Goal: Transaction & Acquisition: Purchase product/service

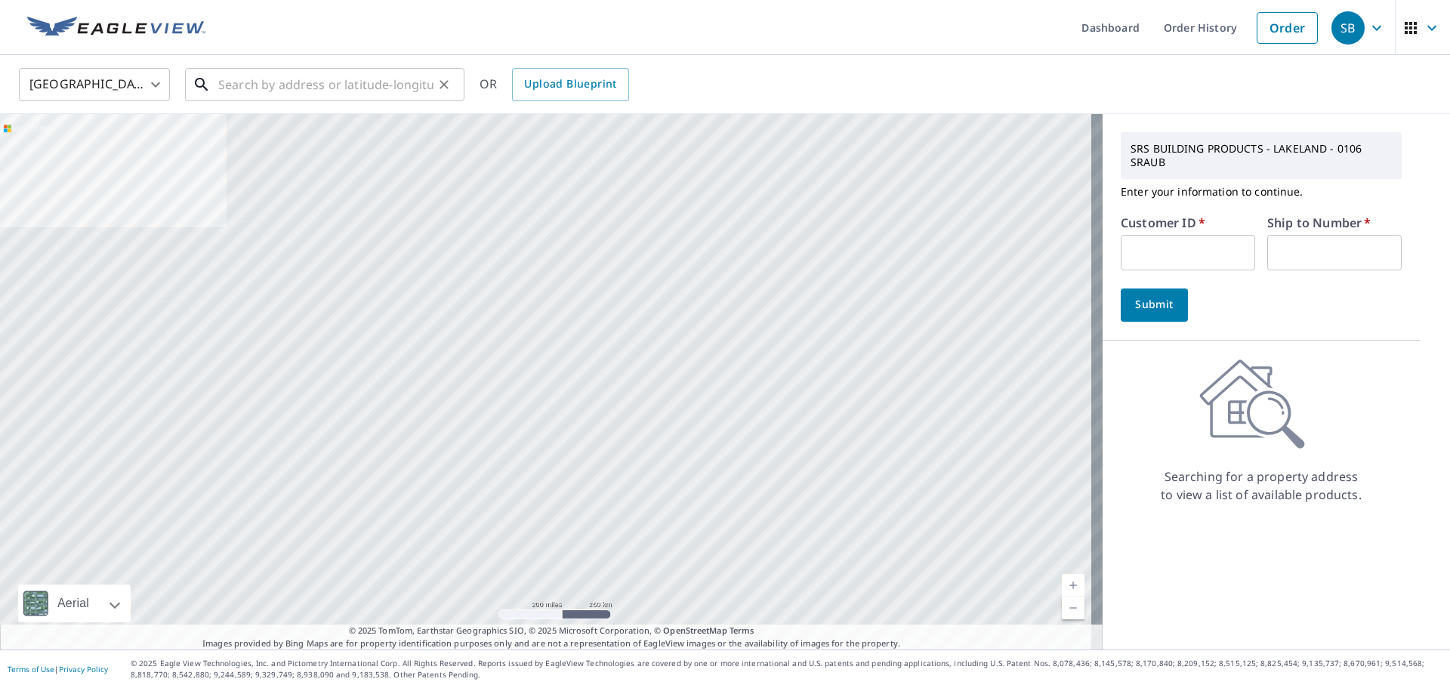
click at [283, 82] on input "text" at bounding box center [325, 84] width 215 height 42
paste input "[STREET_ADDRESS]"
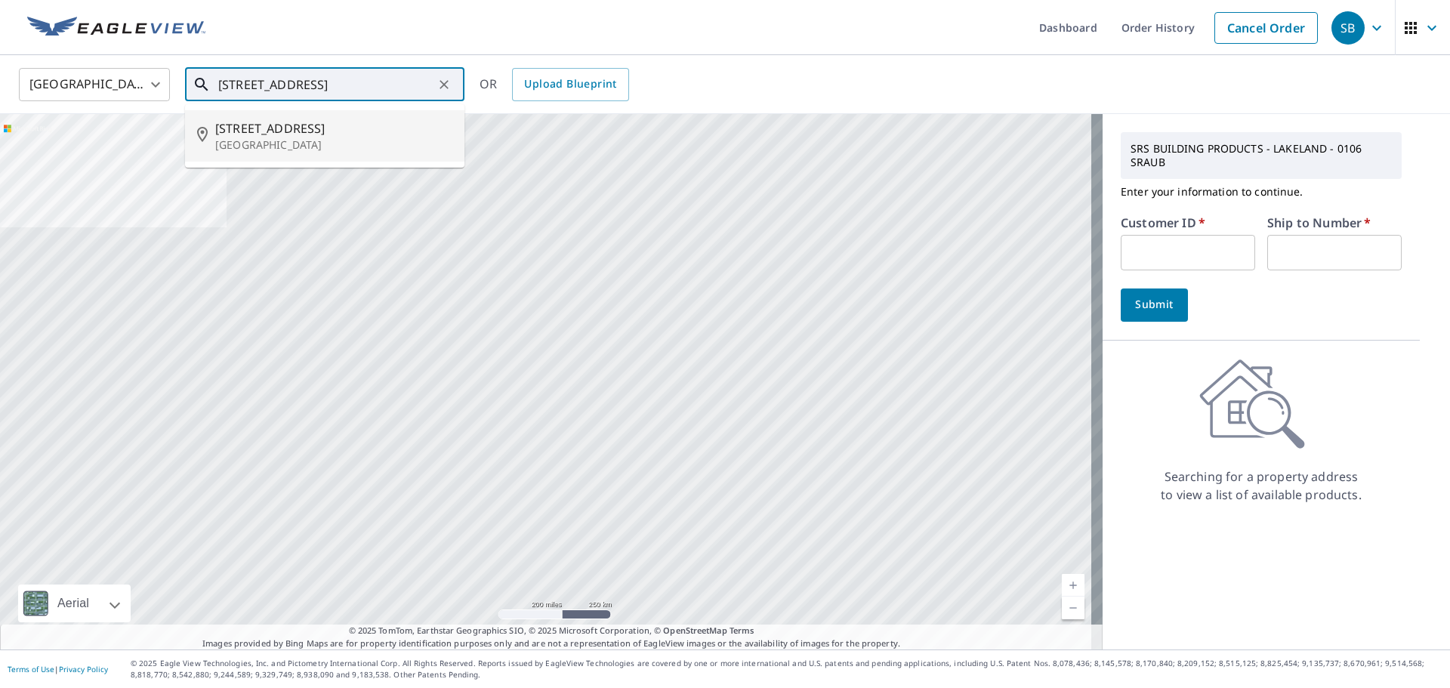
click at [295, 137] on p "[GEOGRAPHIC_DATA]" at bounding box center [333, 144] width 237 height 15
type input "[STREET_ADDRESS]"
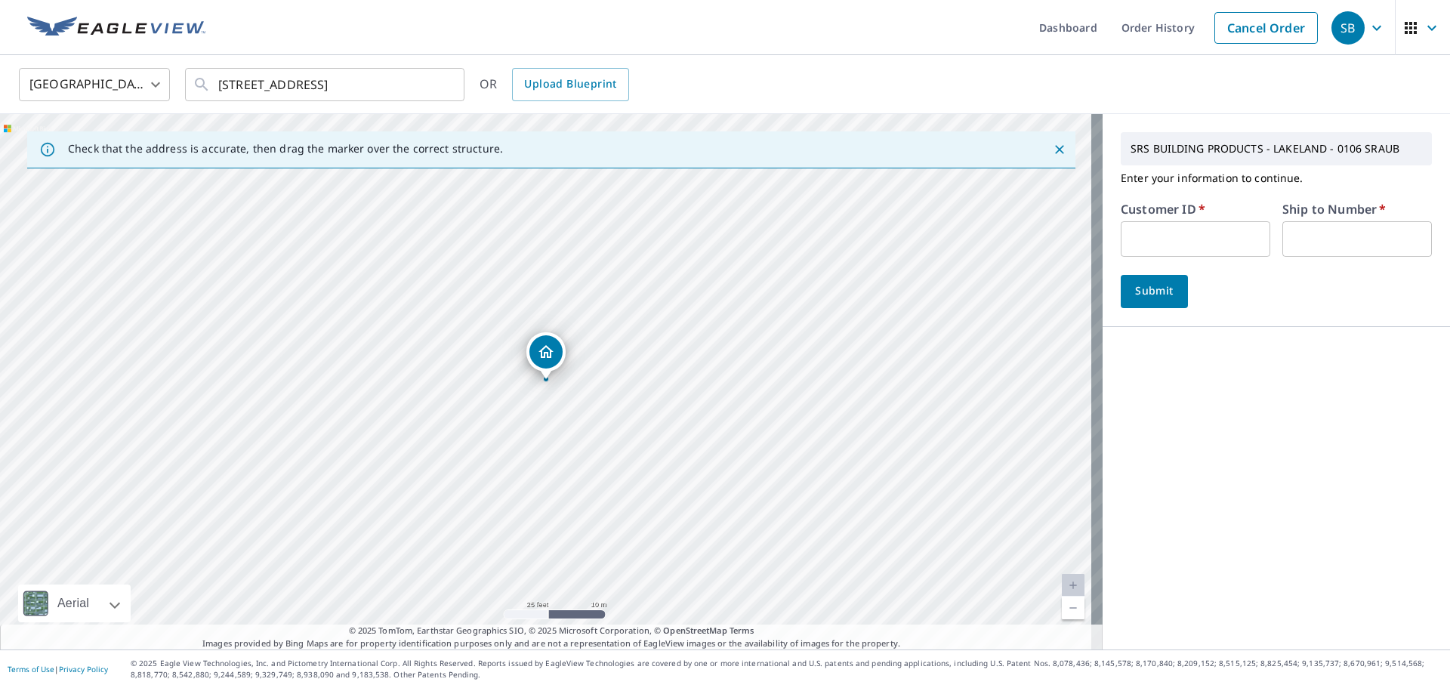
click at [1198, 238] on input "text" at bounding box center [1196, 239] width 150 height 36
type input "r"
type input "RES106"
type input "1"
click at [1145, 292] on span "Submit" at bounding box center [1154, 291] width 43 height 19
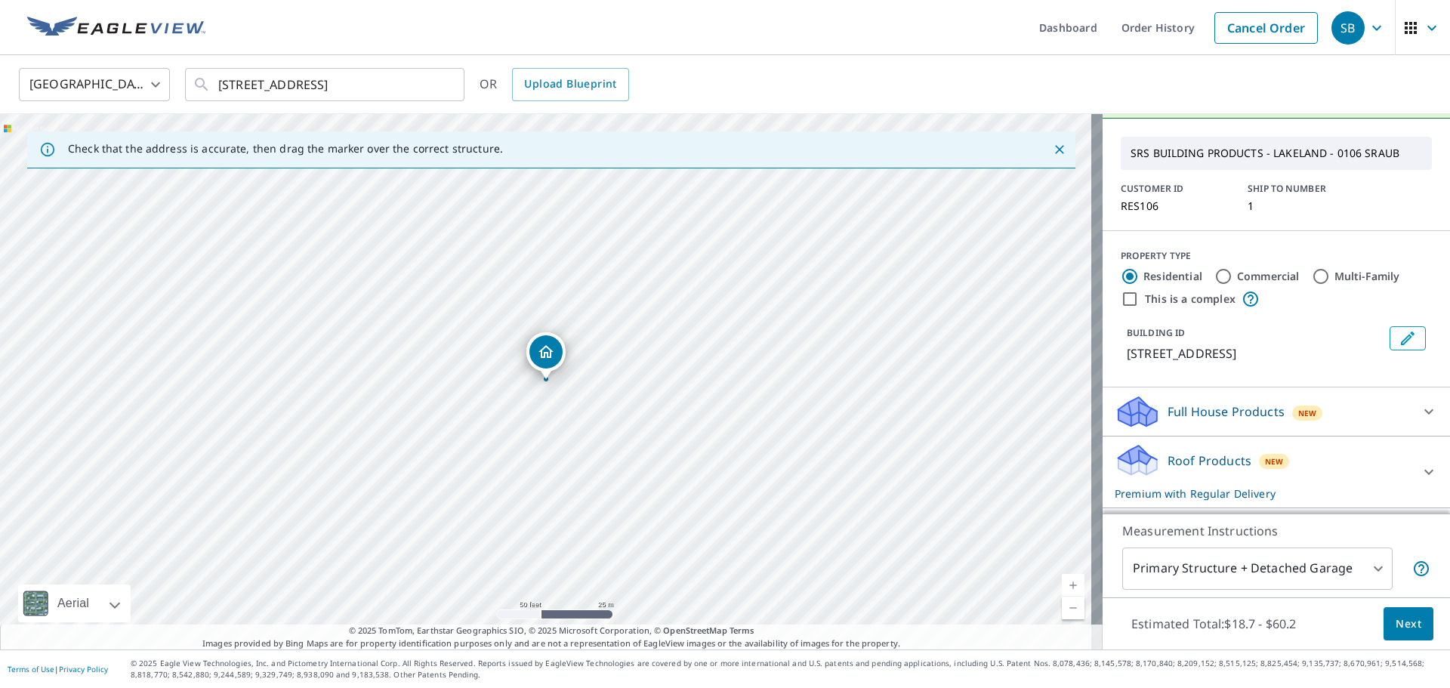
scroll to position [76, 0]
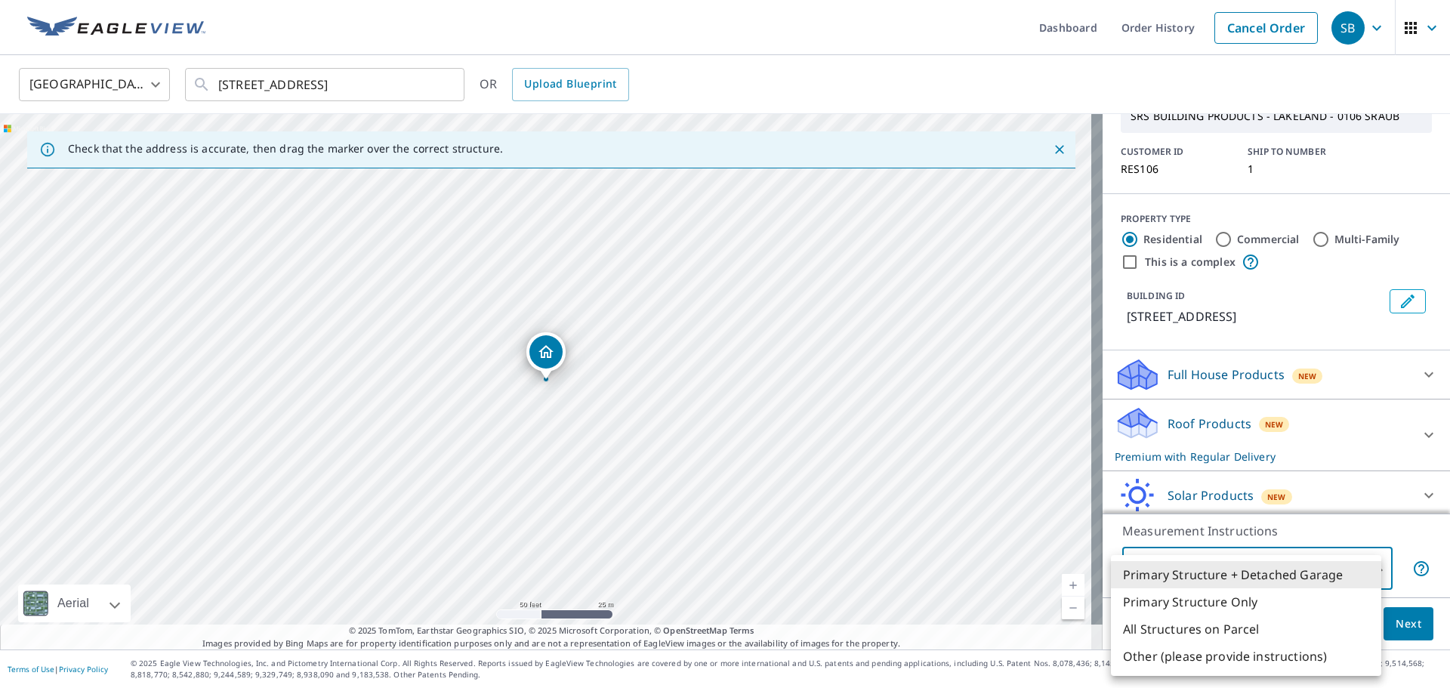
click at [1279, 570] on body "SB SB Dashboard Order History Cancel Order SB [GEOGRAPHIC_DATA] [GEOGRAPHIC_DAT…" at bounding box center [725, 344] width 1450 height 688
click at [1244, 596] on li "Primary Structure Only" at bounding box center [1246, 601] width 270 height 27
type input "2"
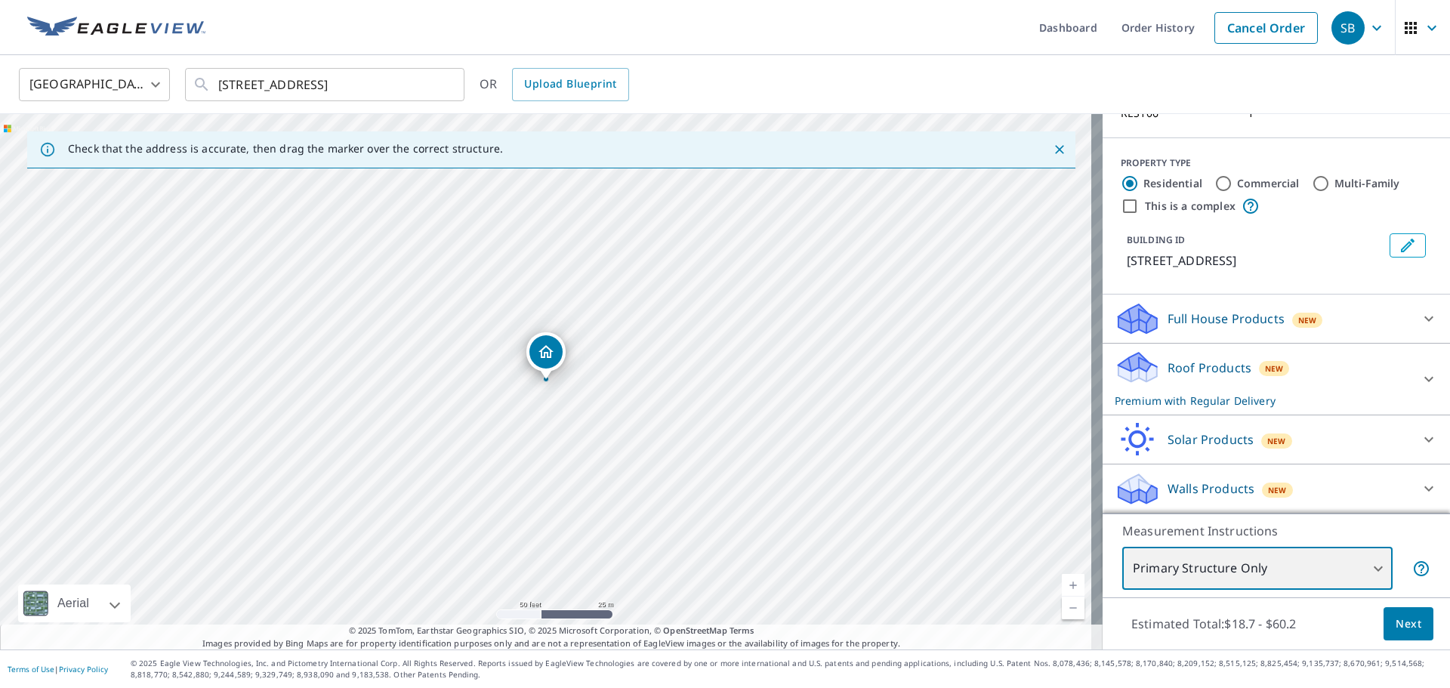
scroll to position [0, 0]
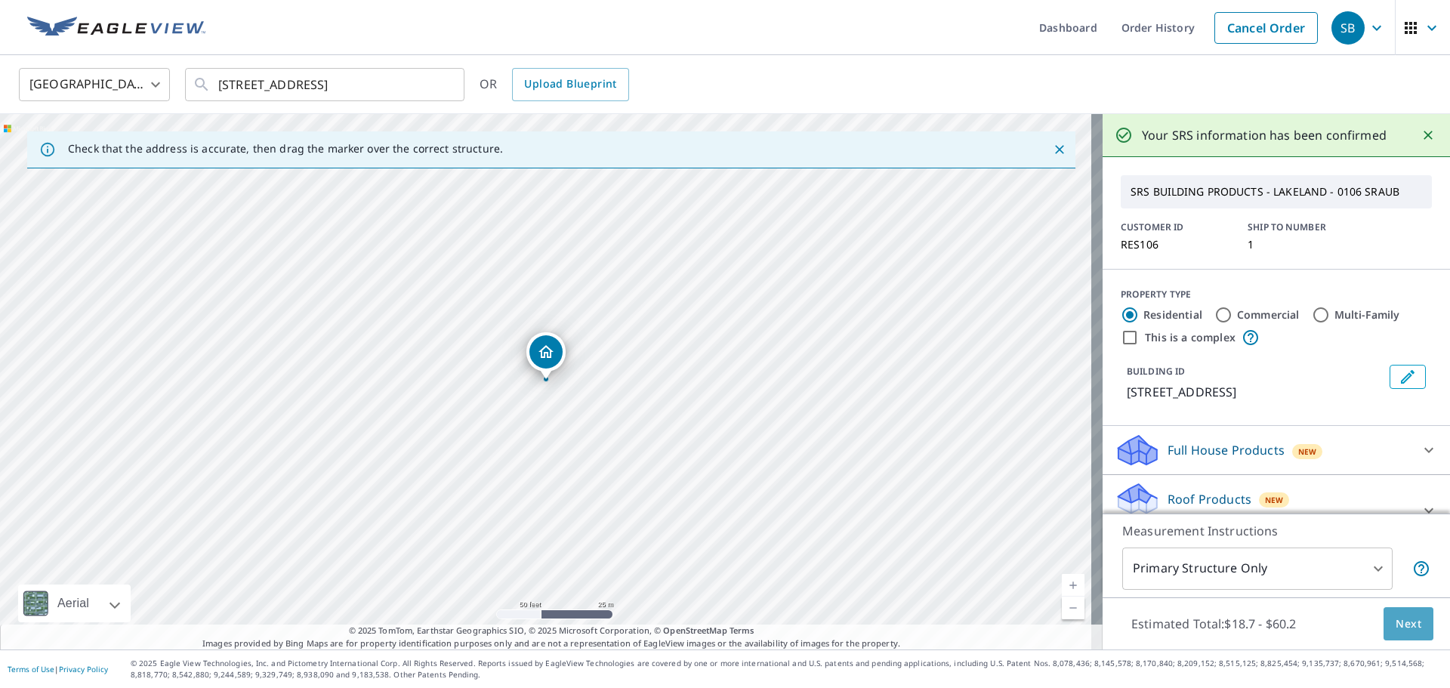
click at [1398, 618] on span "Next" at bounding box center [1409, 624] width 26 height 19
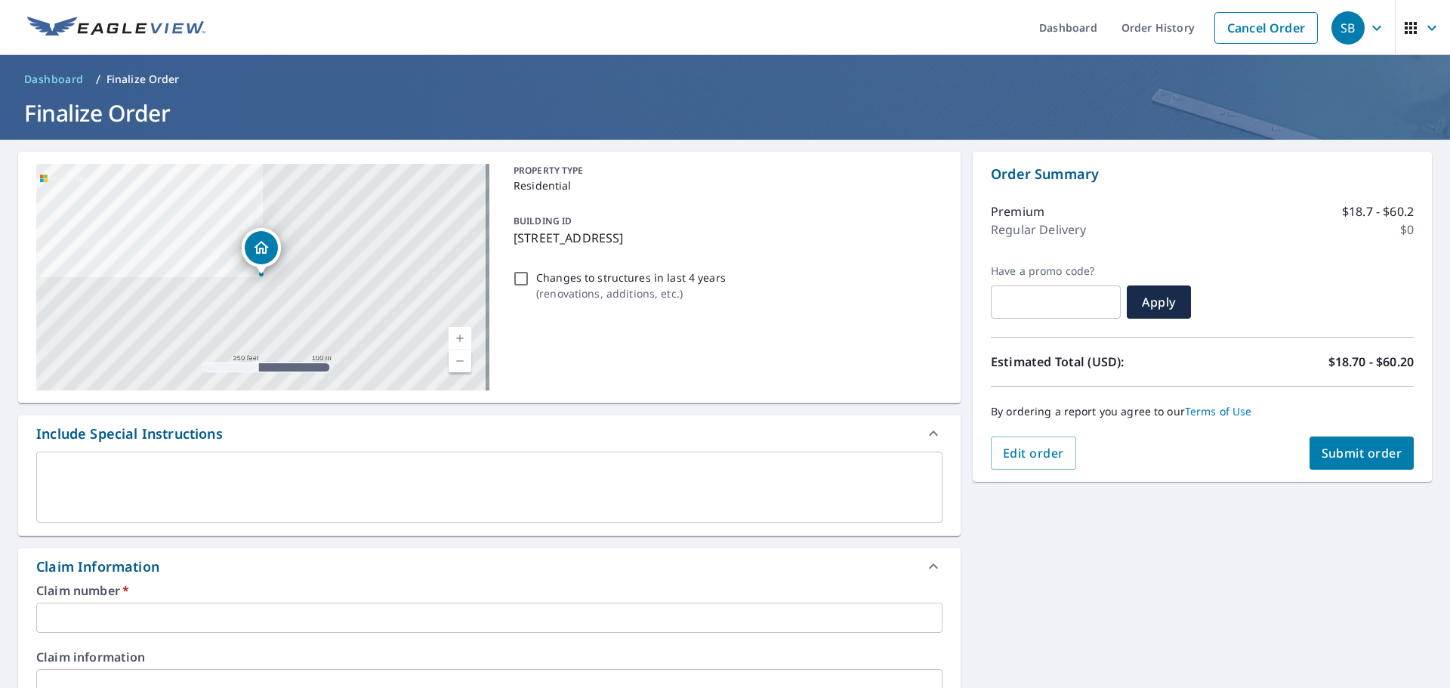
drag, startPoint x: 508, startPoint y: 239, endPoint x: 741, endPoint y: 241, distance: 232.7
click at [741, 241] on div "BUILDING ID [STREET_ADDRESS]" at bounding box center [725, 229] width 435 height 48
checkbox input "true"
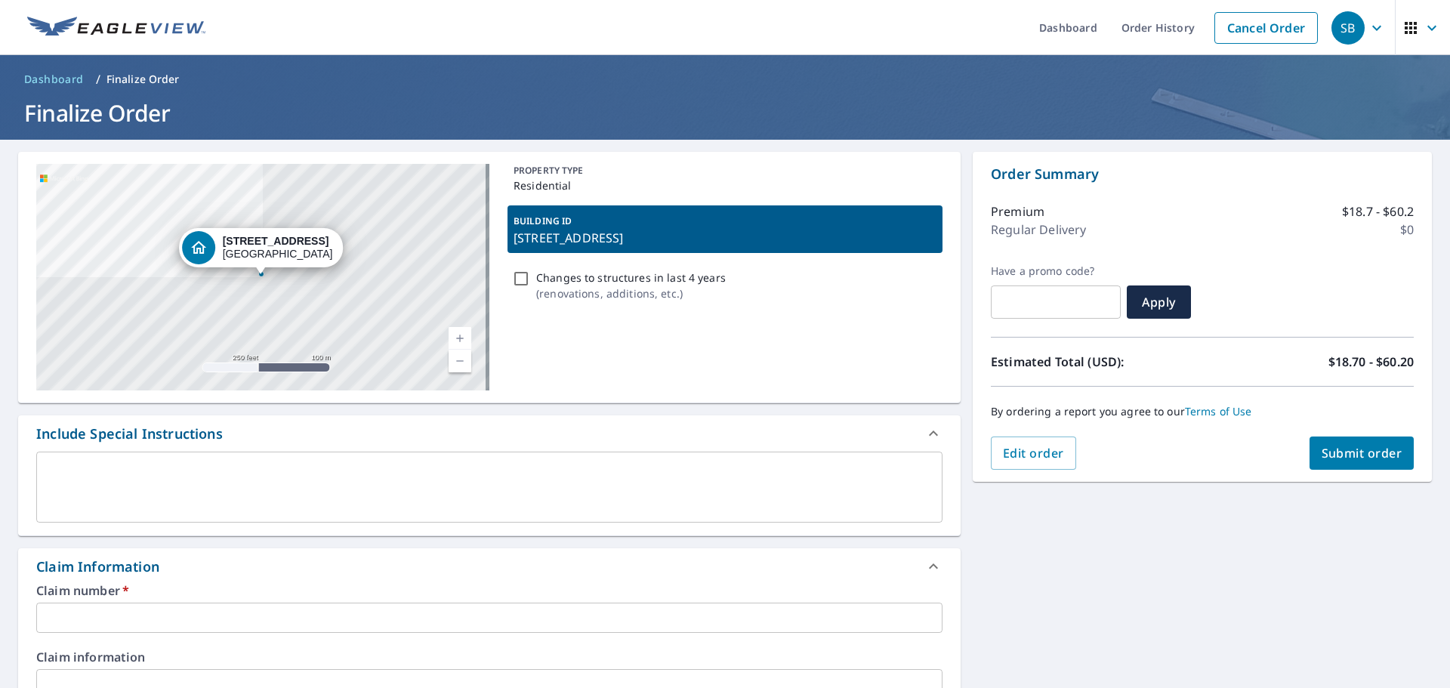
copy p "[STREET_ADDRESS]"
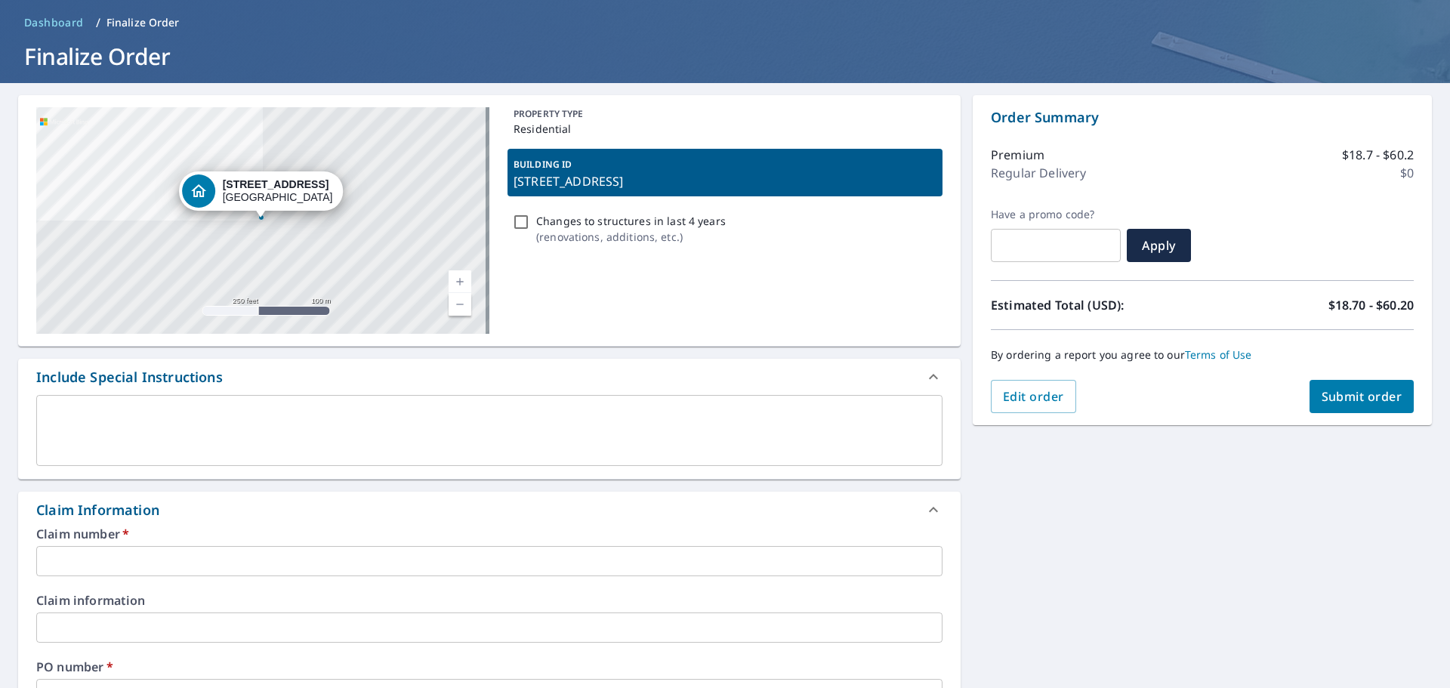
scroll to position [151, 0]
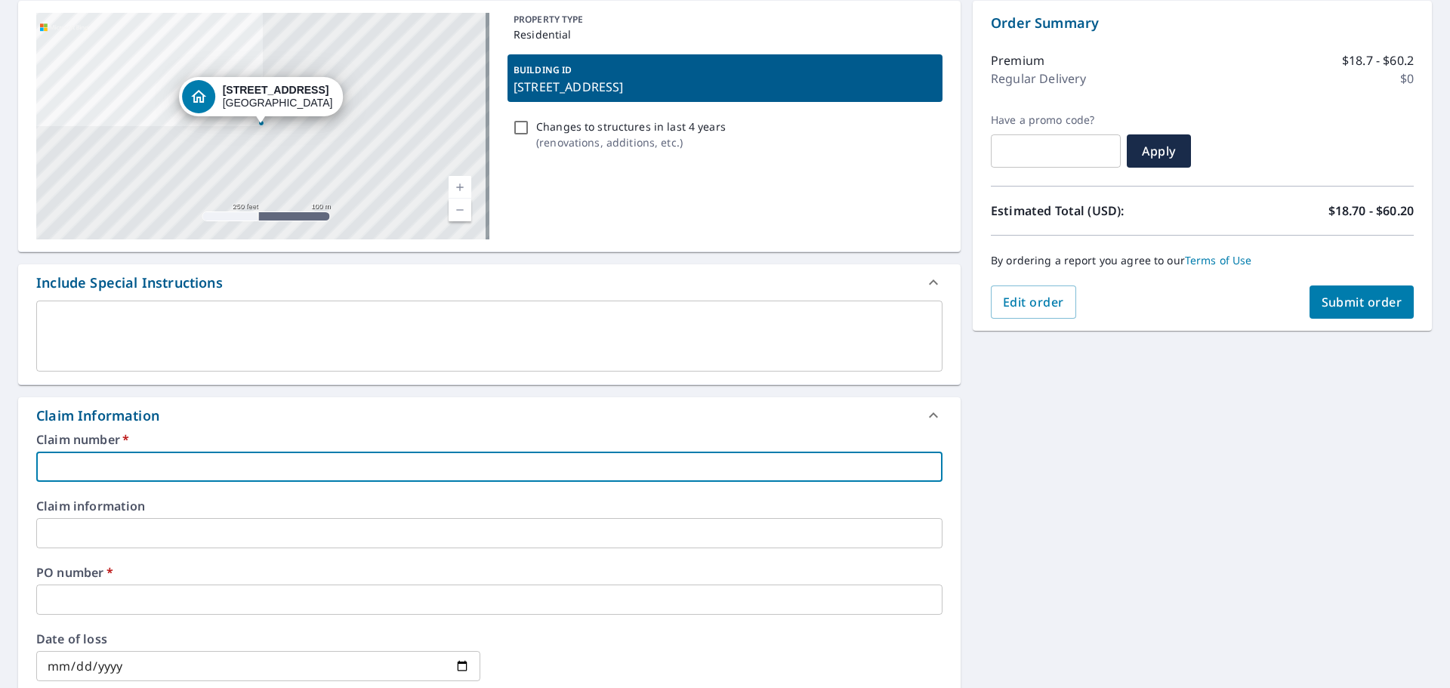
click at [76, 459] on input "text" at bounding box center [489, 467] width 906 height 30
paste input "[STREET_ADDRESS]"
type input "[STREET_ADDRESS]"
checkbox input "true"
type input "[STREET_ADDRESS]"
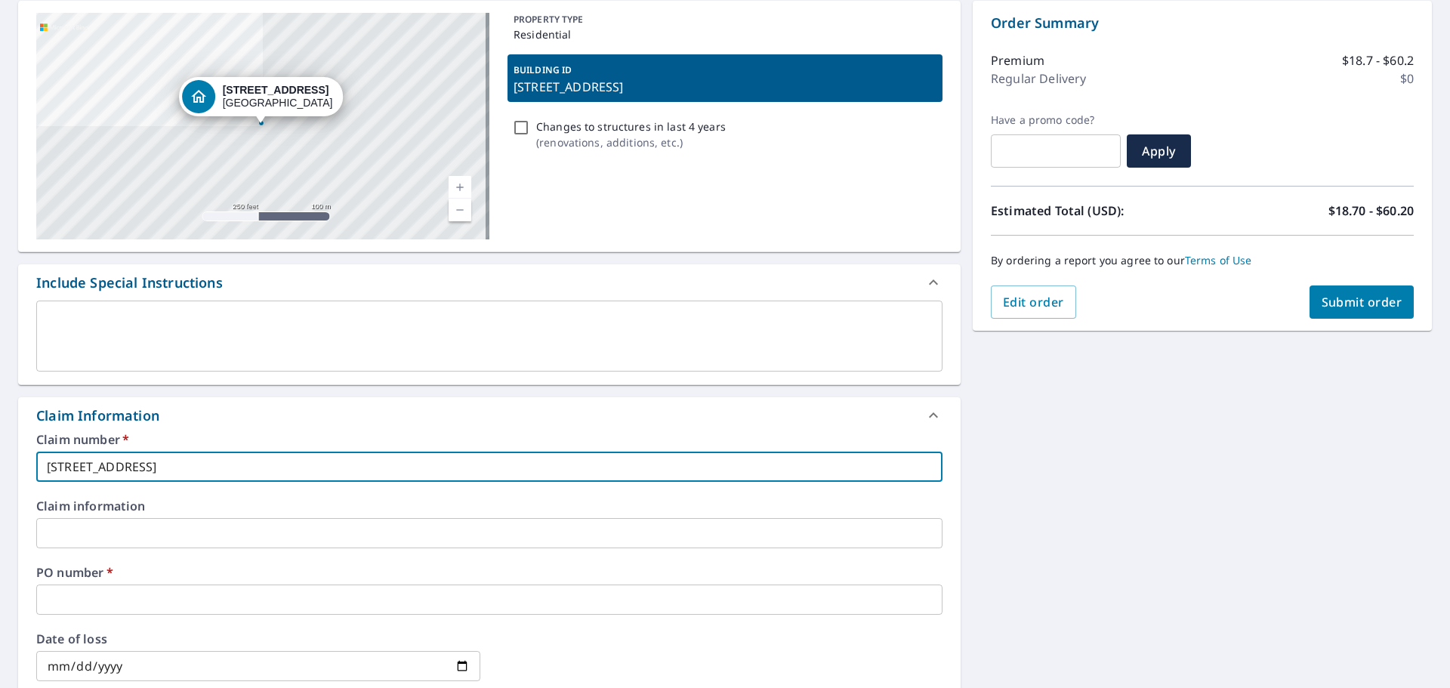
click at [83, 534] on input "text" at bounding box center [489, 533] width 906 height 30
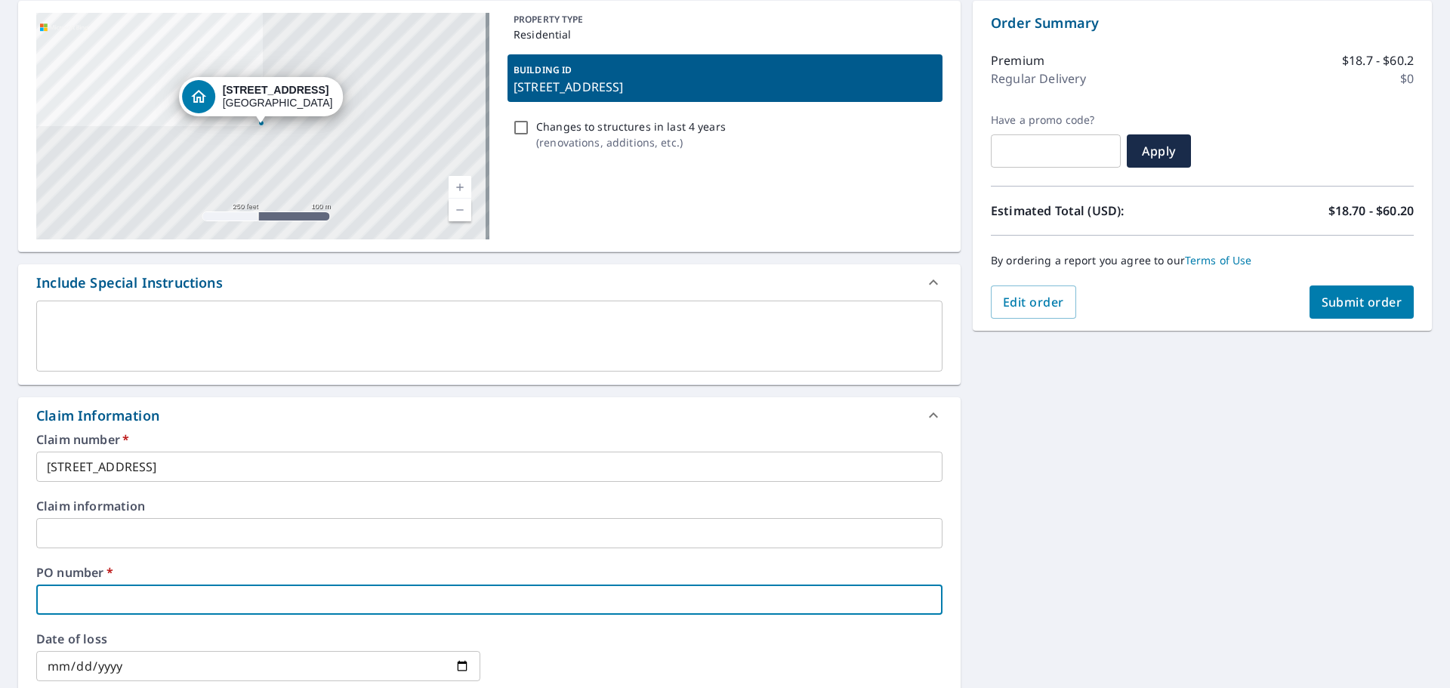
drag, startPoint x: 83, startPoint y: 534, endPoint x: 96, endPoint y: 588, distance: 55.1
click at [96, 588] on input "text" at bounding box center [489, 600] width 906 height 30
paste input "[STREET_ADDRESS]"
type input "[STREET_ADDRESS]"
checkbox input "true"
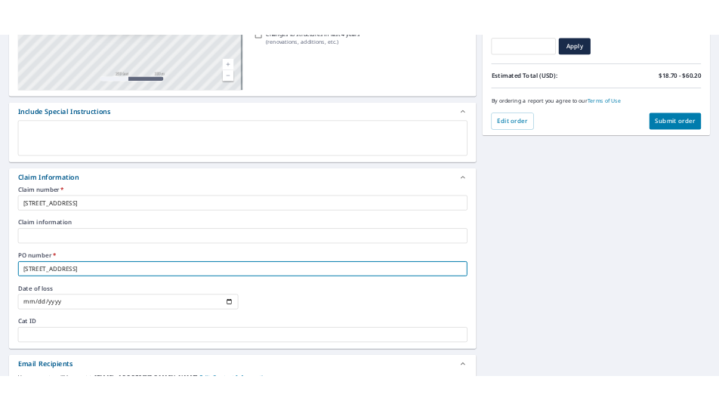
scroll to position [145, 0]
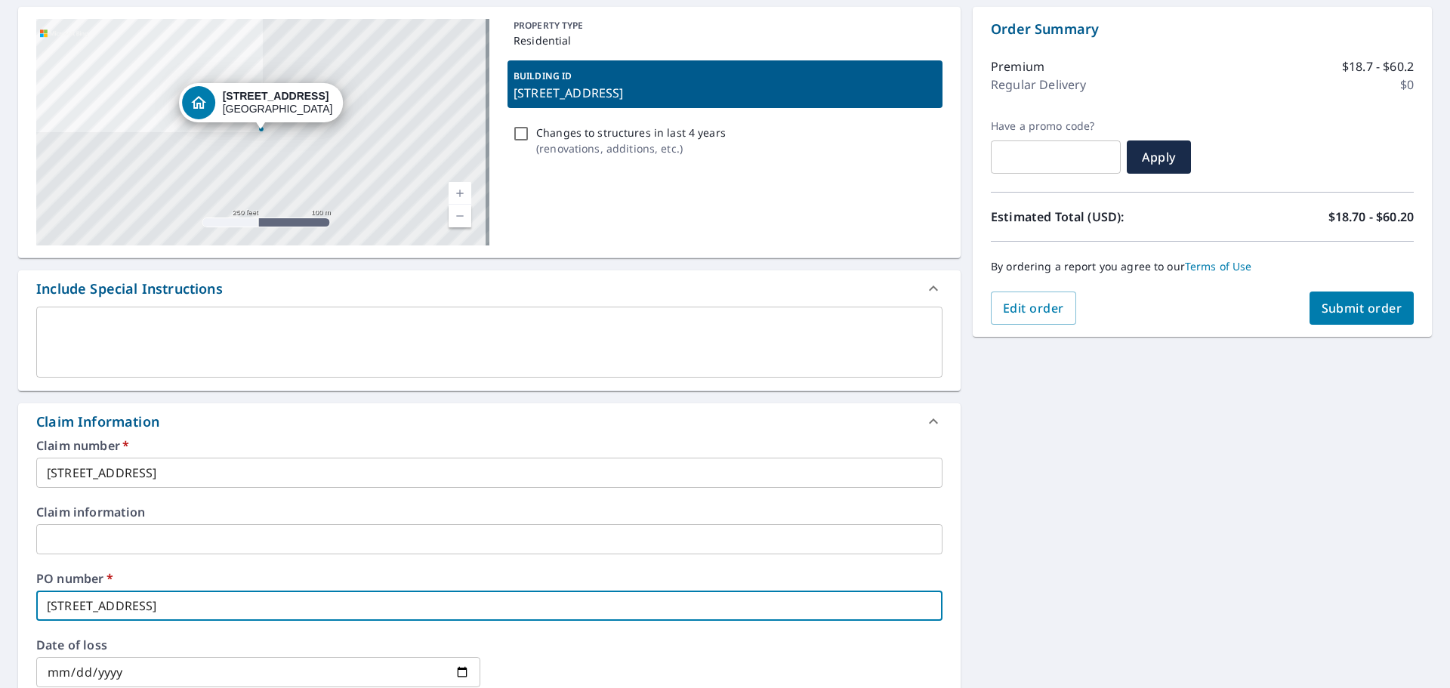
type input "[STREET_ADDRESS]"
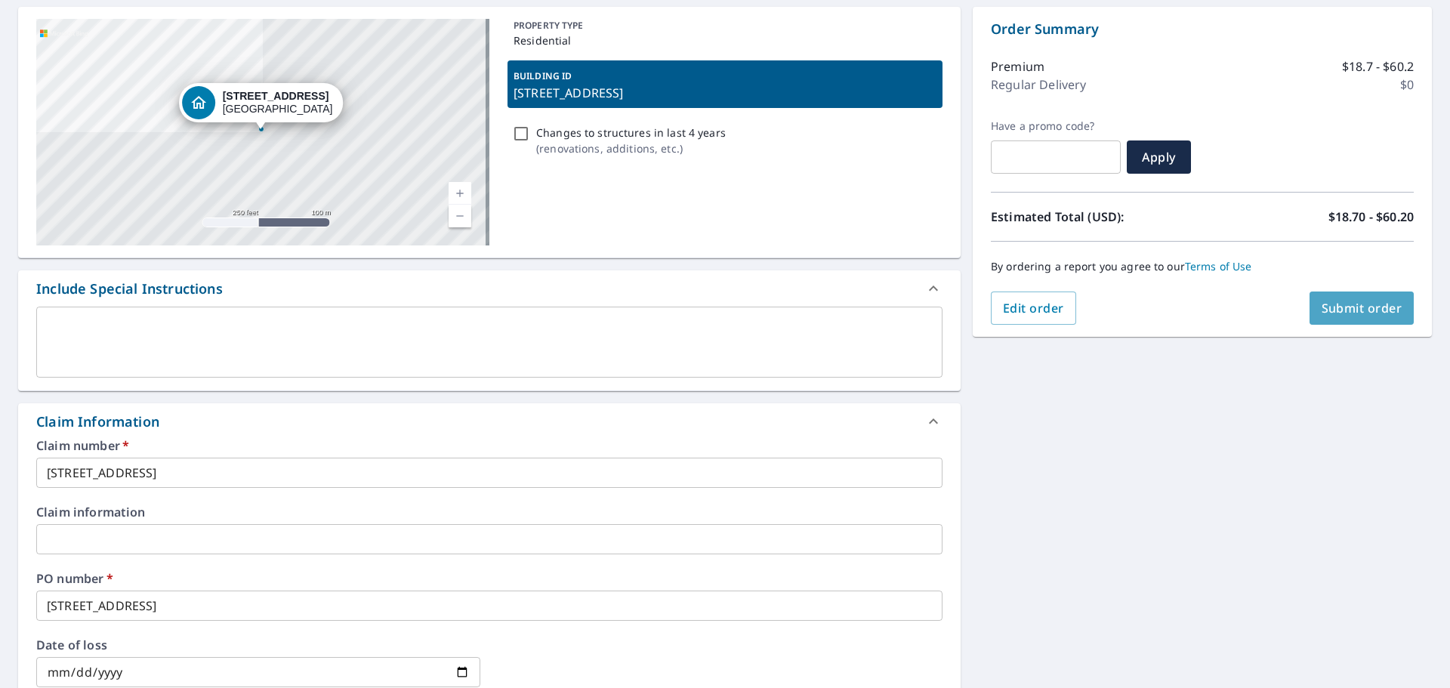
click at [1378, 317] on button "Submit order" at bounding box center [1362, 308] width 105 height 33
checkbox input "true"
